Goal: Check status: Check status

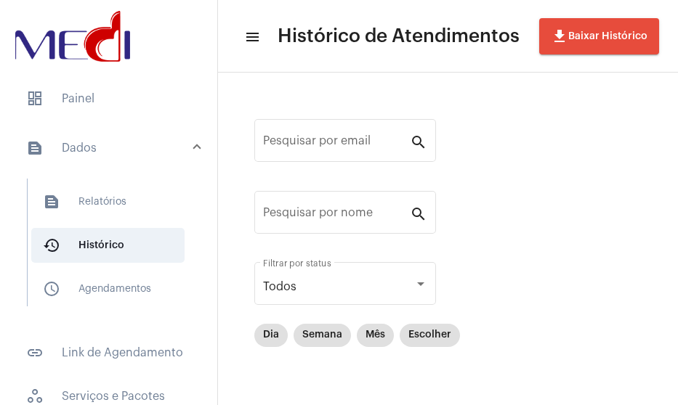
scroll to position [96, 0]
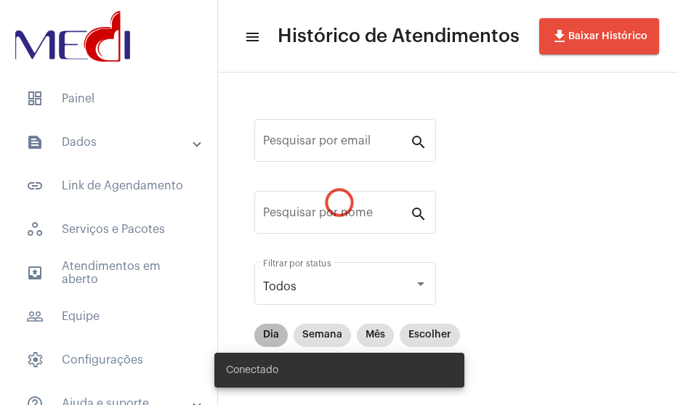
click at [275, 328] on mat-chip "Dia" at bounding box center [270, 335] width 33 height 23
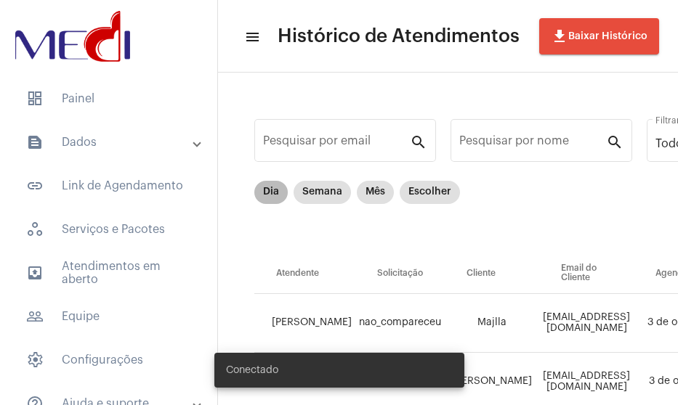
click at [270, 200] on mat-chip "Dia" at bounding box center [270, 192] width 33 height 23
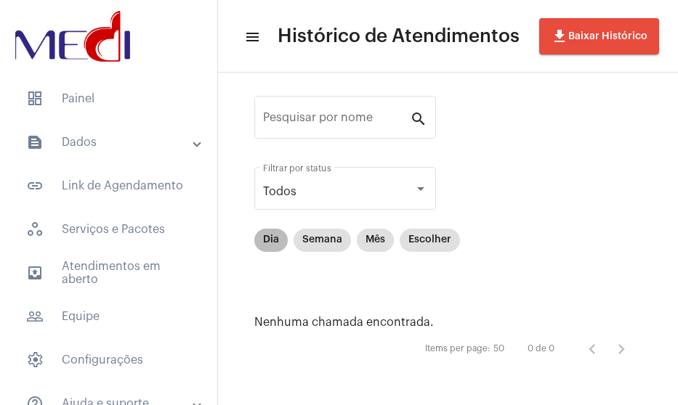
scroll to position [96, 0]
click at [272, 246] on mat-chip "Dia" at bounding box center [270, 239] width 33 height 23
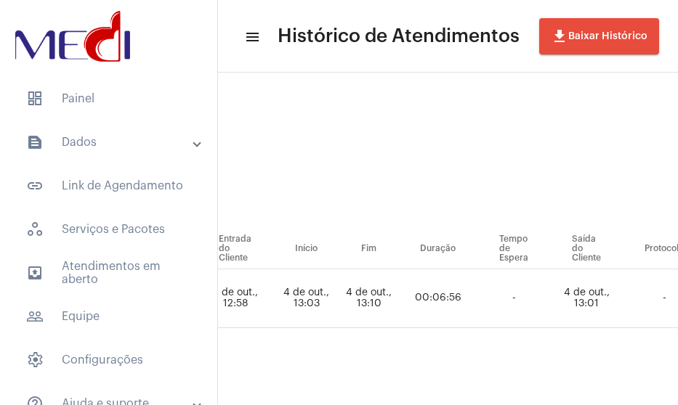
scroll to position [36, 809]
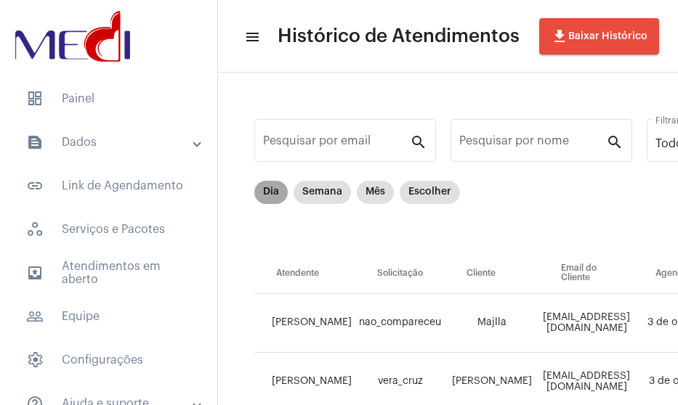
click at [263, 188] on mat-chip "Dia" at bounding box center [270, 192] width 33 height 23
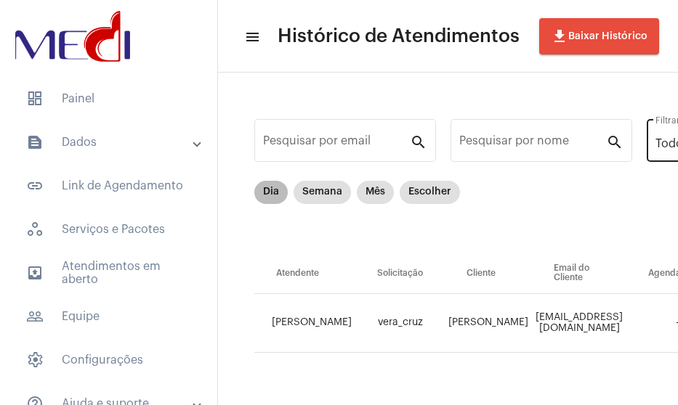
scroll to position [36, 0]
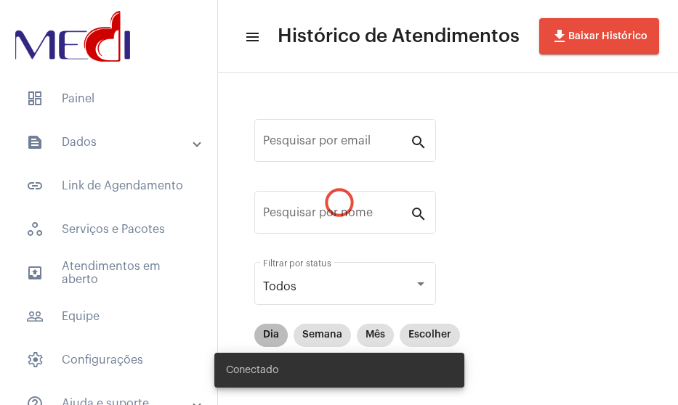
click at [279, 332] on div "Pesquisar por email search Pesquisar por nome search Todos Filtrar por status D…" at bounding box center [447, 273] width 431 height 372
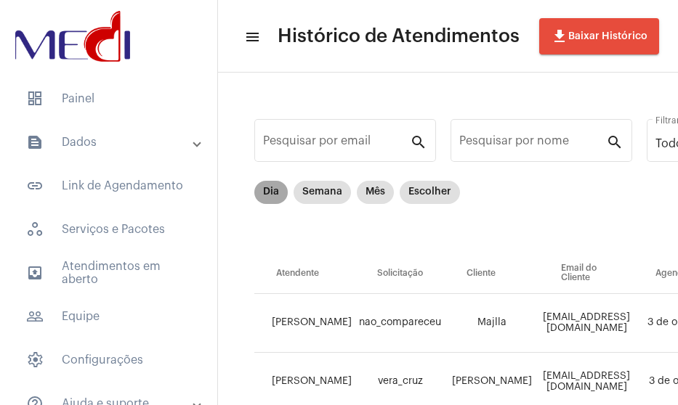
click at [276, 195] on mat-chip "Dia" at bounding box center [270, 192] width 33 height 23
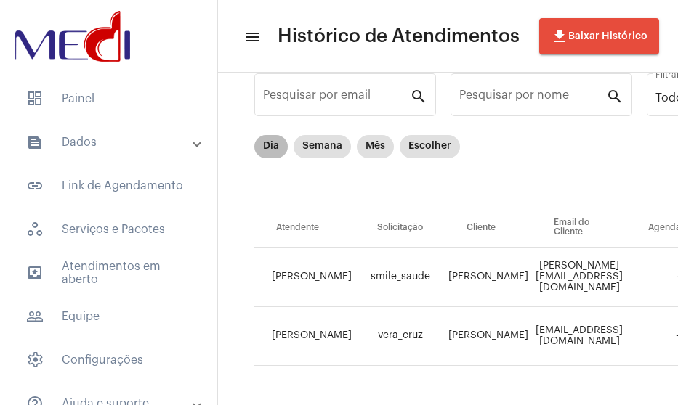
scroll to position [94, 0]
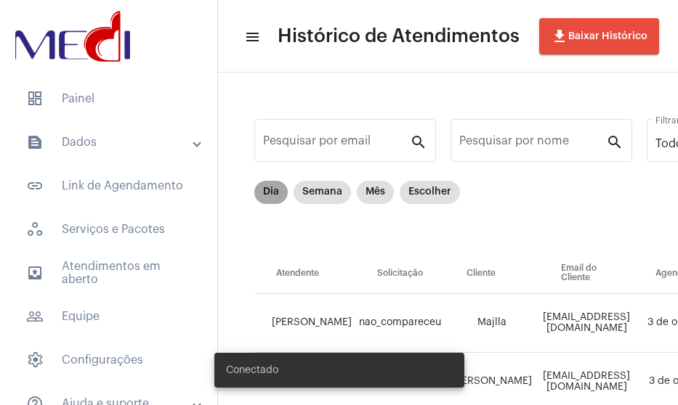
click at [269, 193] on mat-chip "Dia" at bounding box center [270, 192] width 33 height 23
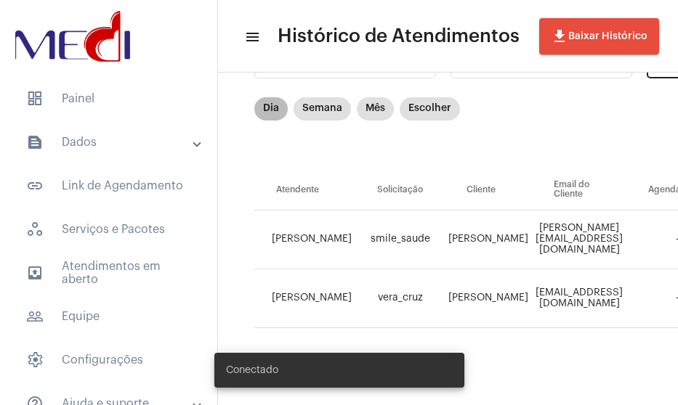
scroll to position [94, 0]
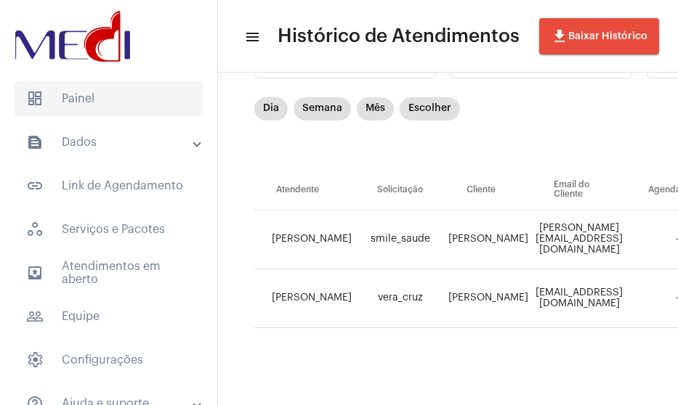
click at [67, 111] on span "dashboard Painel" at bounding box center [109, 98] width 188 height 35
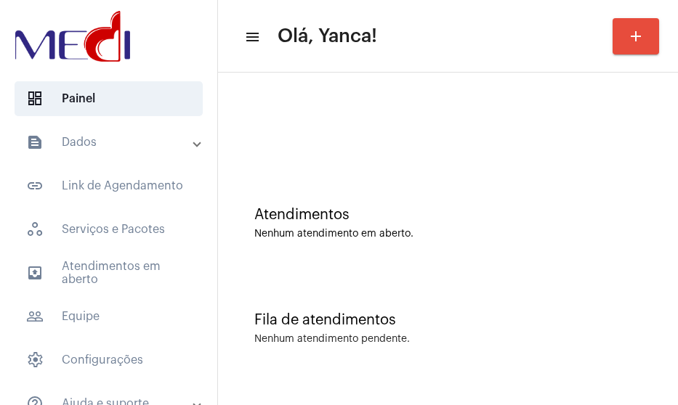
click at [157, 150] on mat-panel-title "text_snippet_outlined Dados" at bounding box center [110, 142] width 168 height 17
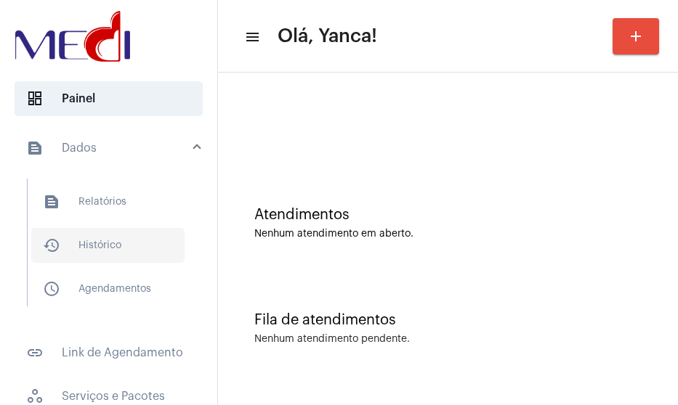
click at [122, 246] on span "history_outlined Histórico" at bounding box center [107, 245] width 153 height 35
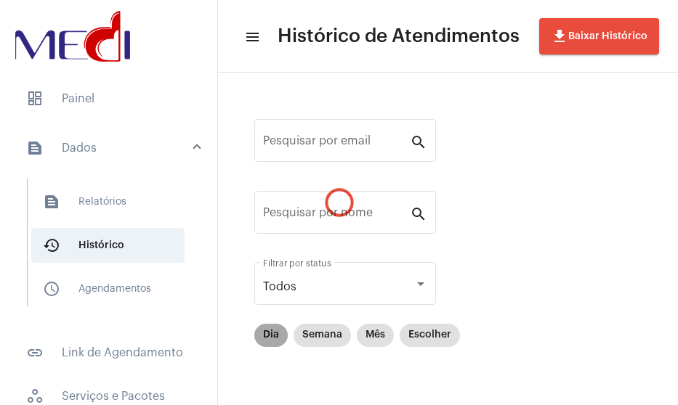
click at [275, 327] on mat-chip "Dia" at bounding box center [270, 335] width 33 height 23
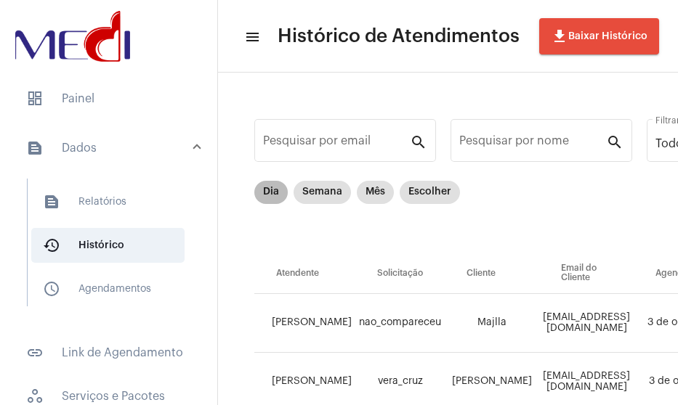
click at [275, 203] on mat-chip "Dia" at bounding box center [270, 192] width 33 height 23
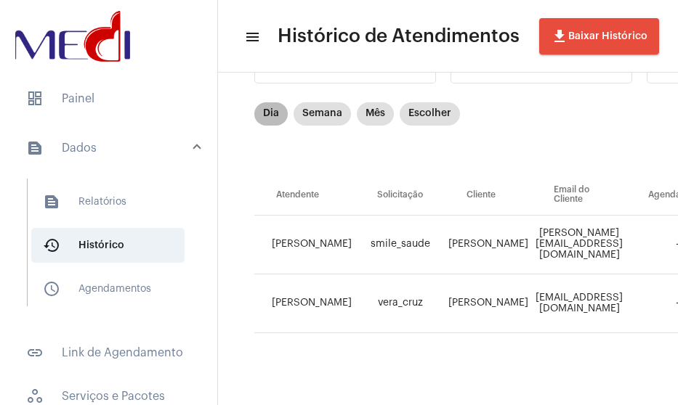
scroll to position [94, 0]
